Goal: Information Seeking & Learning: Check status

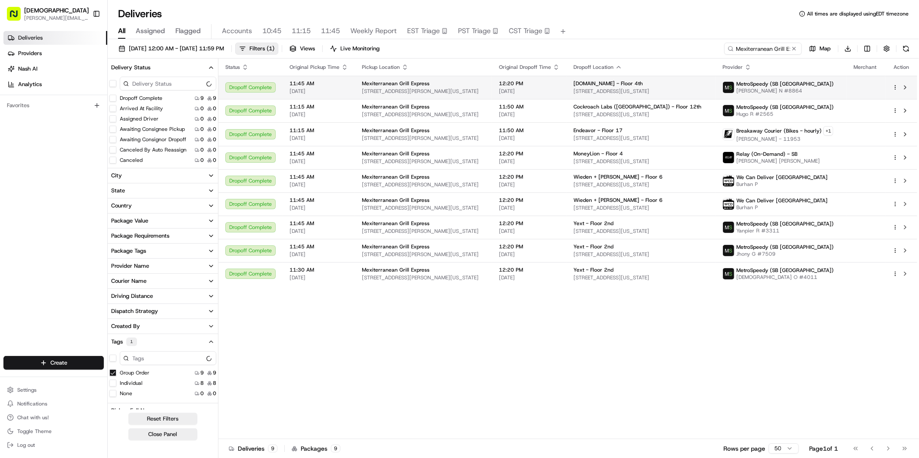
scroll to position [152, 0]
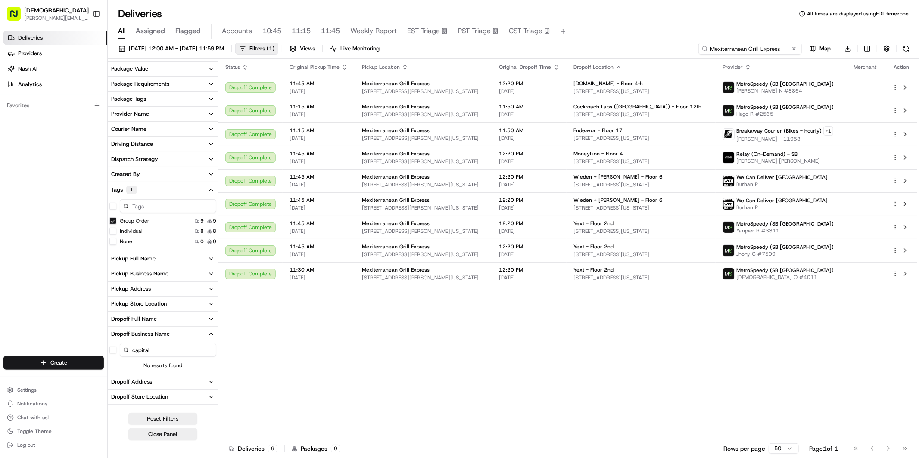
click at [761, 47] on input "Mexiterranean Grill Express" at bounding box center [749, 49] width 103 height 12
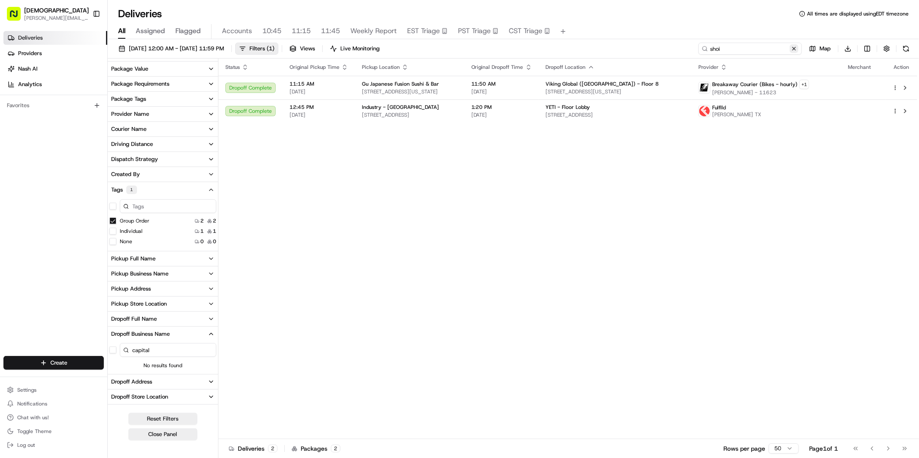
type input "shoi"
click at [793, 53] on button at bounding box center [793, 48] width 9 height 9
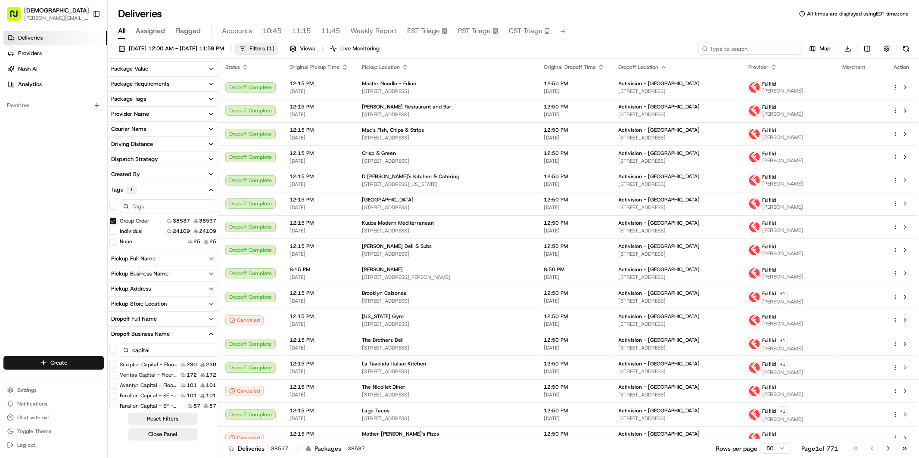
click at [773, 46] on input at bounding box center [749, 49] width 103 height 12
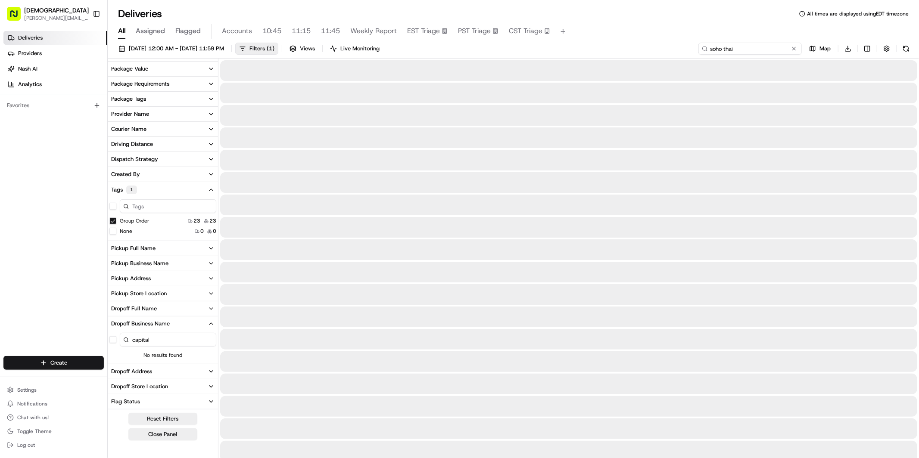
type input "soho thai"
click at [177, 46] on span "[DATE] 12:00 AM - [DATE] 11:59 PM" at bounding box center [176, 49] width 95 height 8
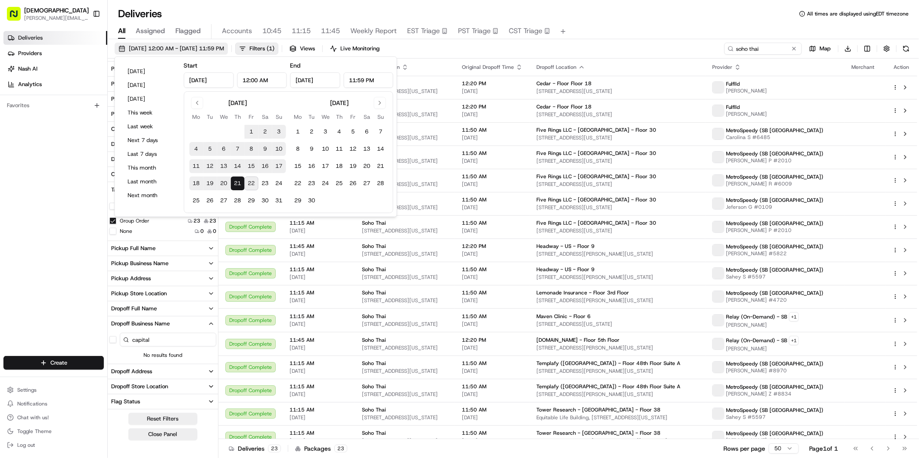
type input "[DATE]"
type input "12:00 AM"
type input "[DATE]"
type input "11:59 PM"
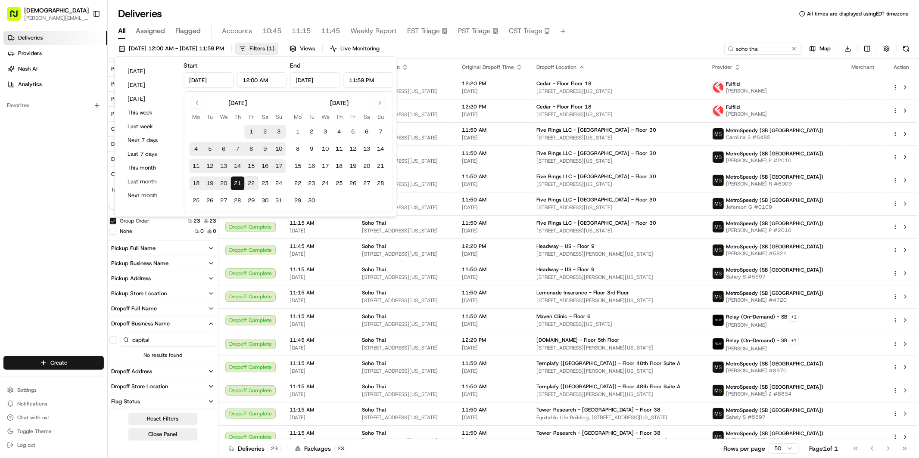
click at [121, 32] on span "All" at bounding box center [121, 31] width 7 height 10
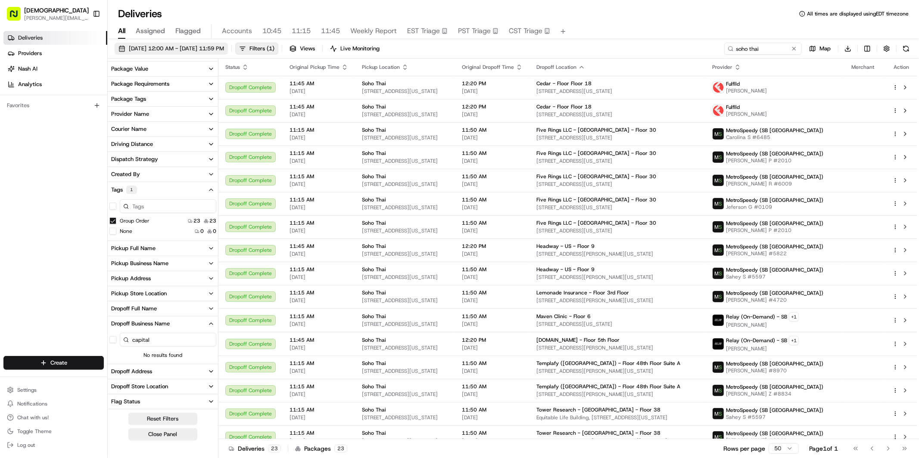
click at [146, 46] on span "[DATE] 12:00 AM - [DATE] 11:59 PM" at bounding box center [176, 49] width 95 height 8
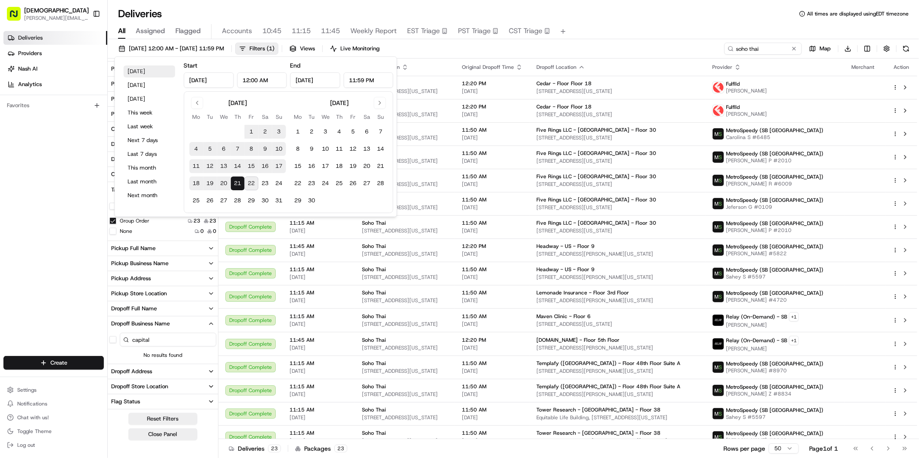
click at [134, 71] on button "[DATE]" at bounding box center [150, 71] width 52 height 12
type input "[DATE]"
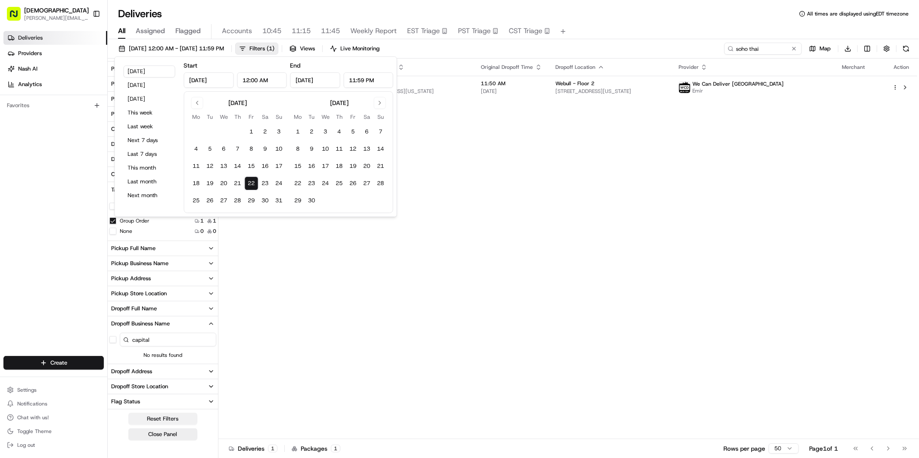
click at [174, 417] on button "Reset Filters" at bounding box center [162, 419] width 69 height 12
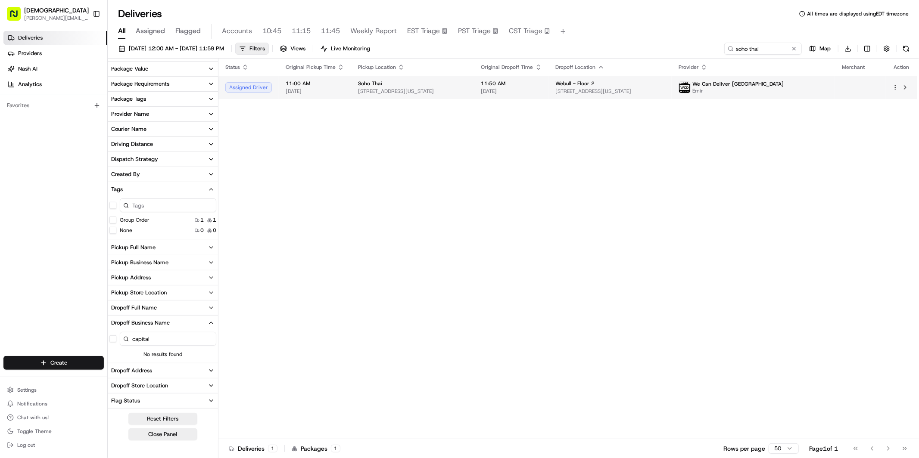
click at [474, 97] on td "Soho Thai [STREET_ADDRESS][US_STATE]" at bounding box center [412, 87] width 123 height 23
click at [467, 93] on span "[STREET_ADDRESS][US_STATE]" at bounding box center [412, 91] width 109 height 7
